Goal: Check status: Check status

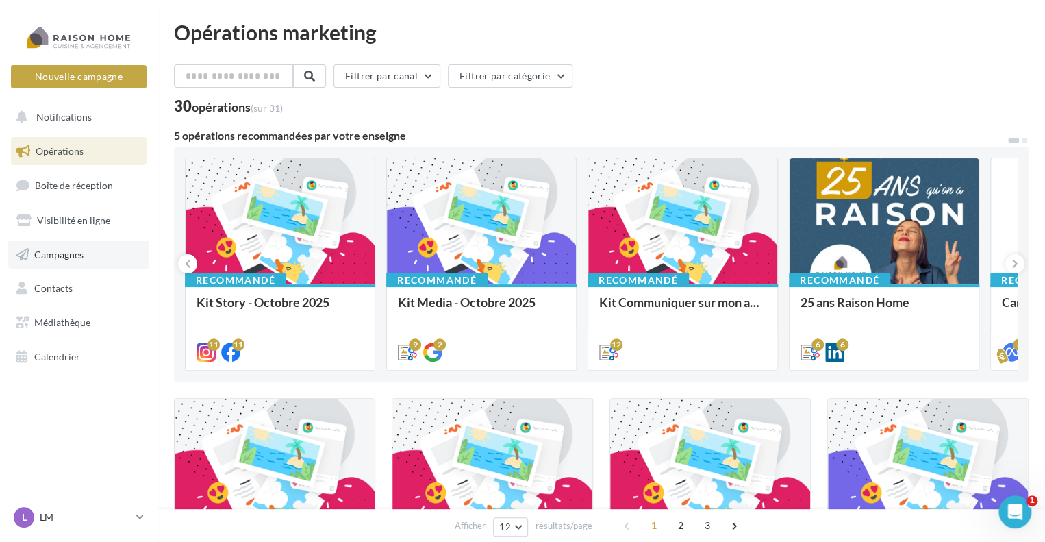
click at [69, 256] on span "Campagnes" at bounding box center [58, 254] width 49 height 12
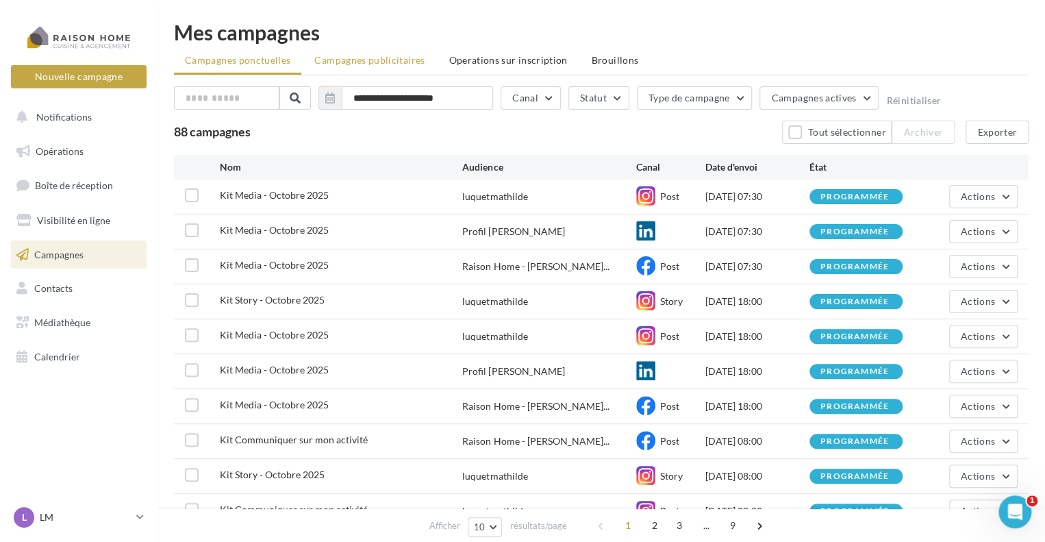
click at [387, 60] on span "Campagnes publicitaires" at bounding box center [369, 60] width 110 height 12
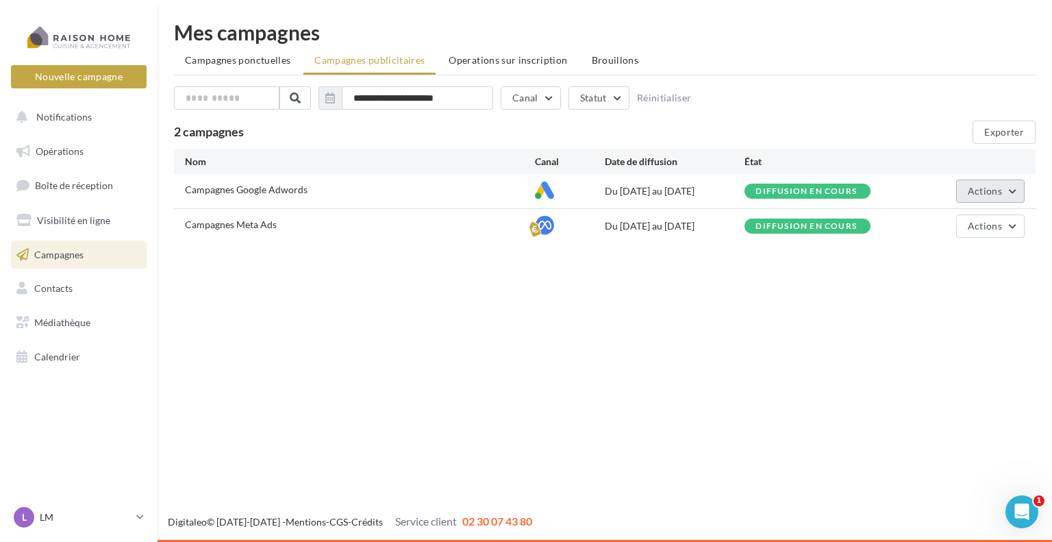
click at [1007, 195] on button "Actions" at bounding box center [990, 190] width 69 height 23
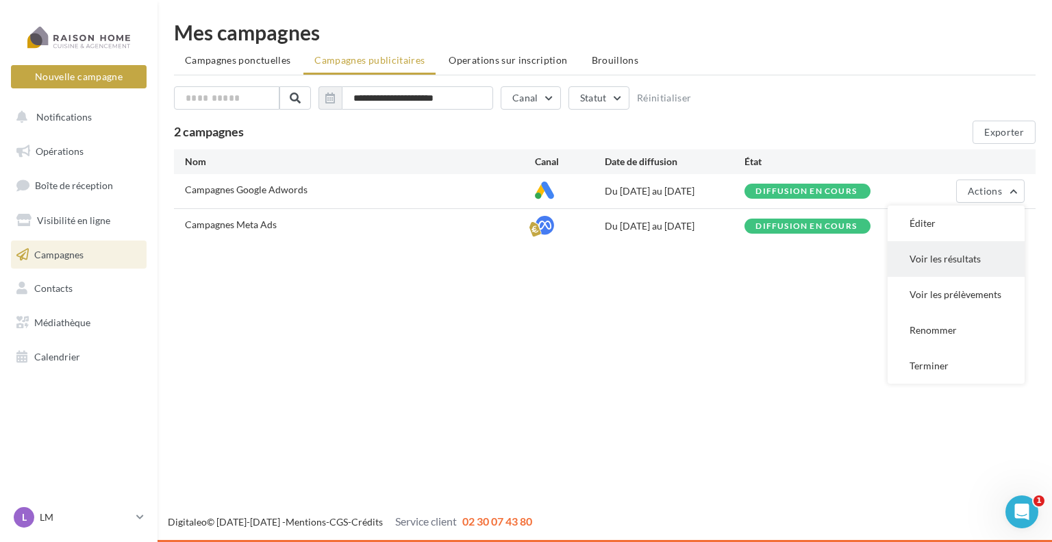
click at [949, 264] on button "Voir les résultats" at bounding box center [956, 259] width 137 height 36
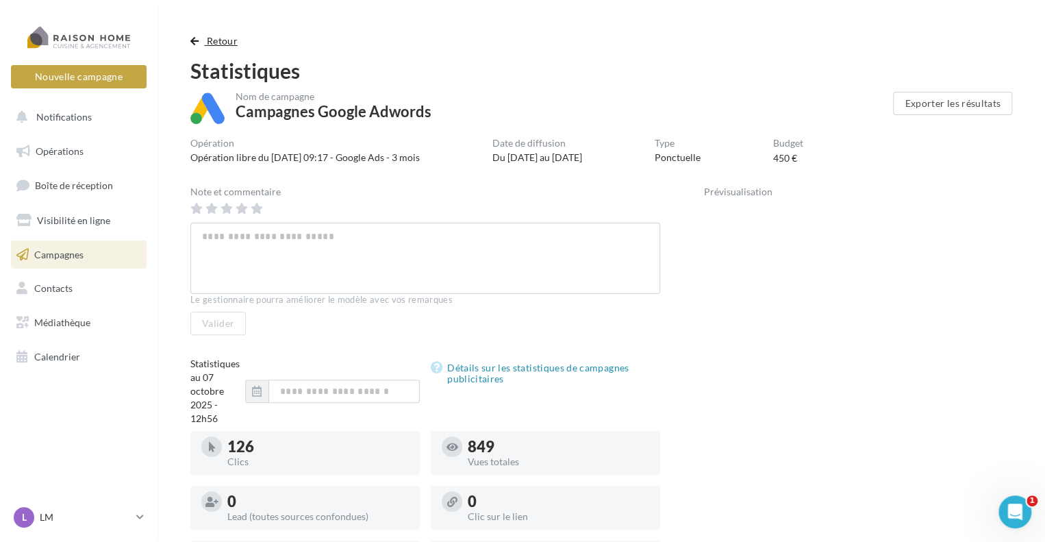
click at [211, 38] on span "Retour" at bounding box center [222, 41] width 31 height 12
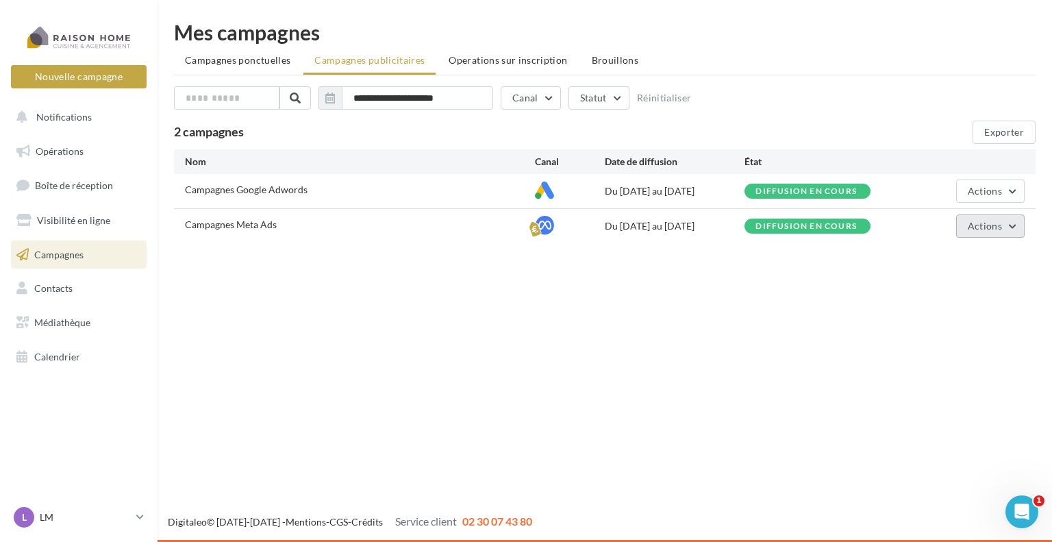
click at [987, 215] on button "Actions" at bounding box center [990, 225] width 69 height 23
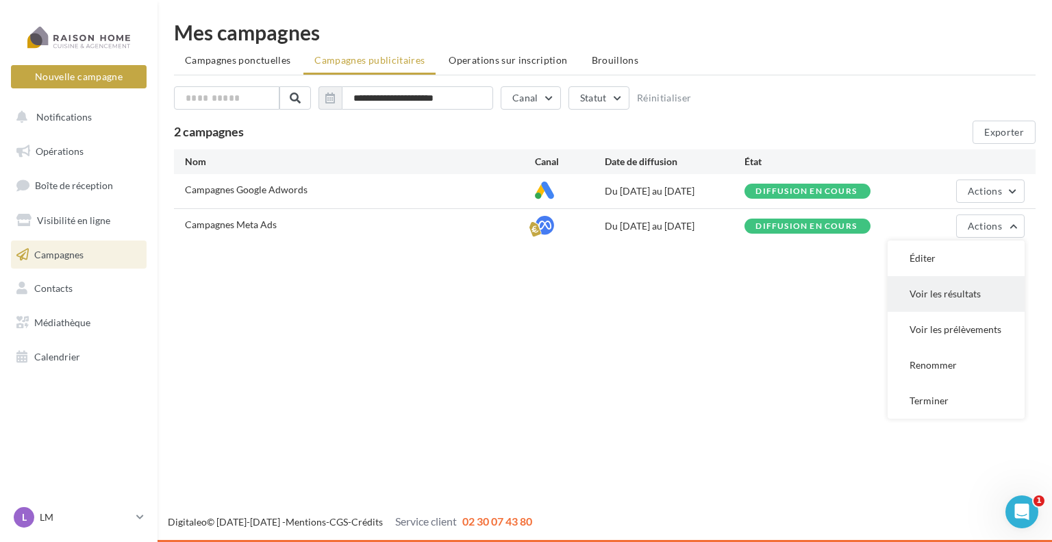
click at [951, 299] on button "Voir les résultats" at bounding box center [956, 294] width 137 height 36
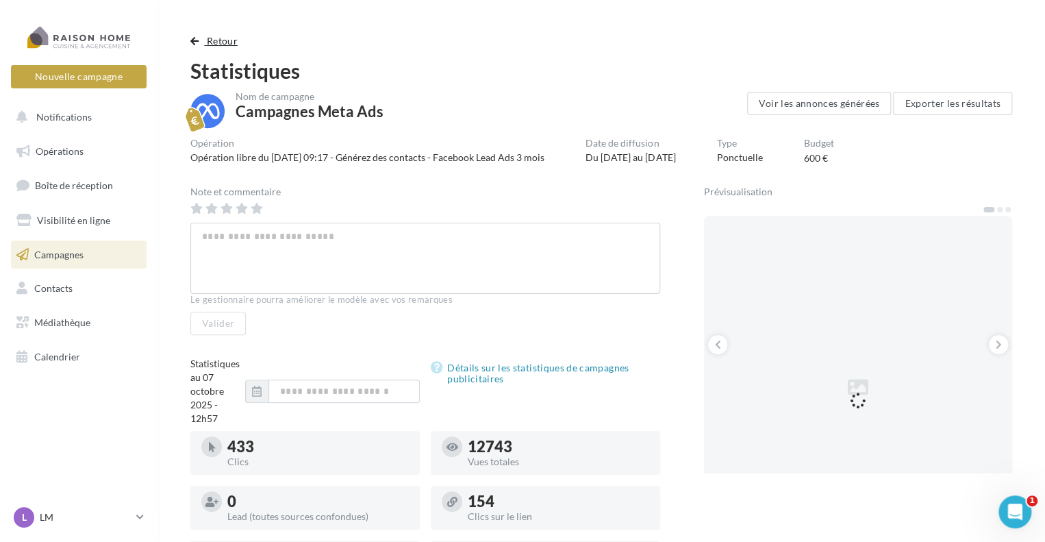
click at [228, 42] on span "Retour" at bounding box center [222, 41] width 31 height 12
